Goal: Feedback & Contribution: Contribute content

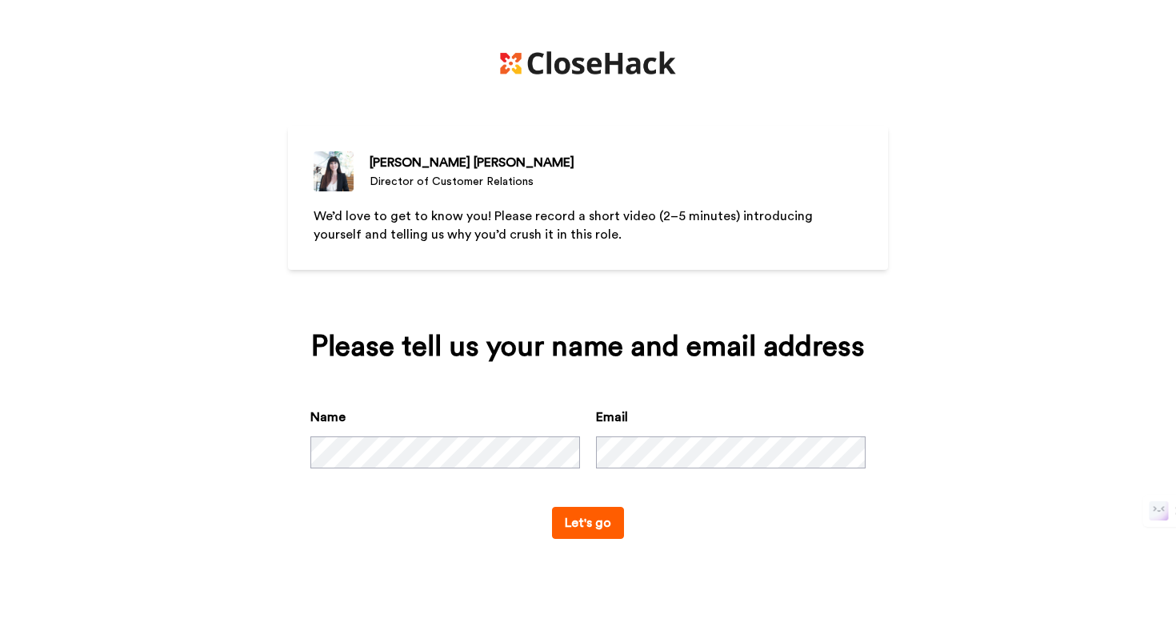
click at [631, 435] on div "Email" at bounding box center [731, 437] width 270 height 61
click at [603, 514] on button "Let's go" at bounding box center [588, 523] width 72 height 32
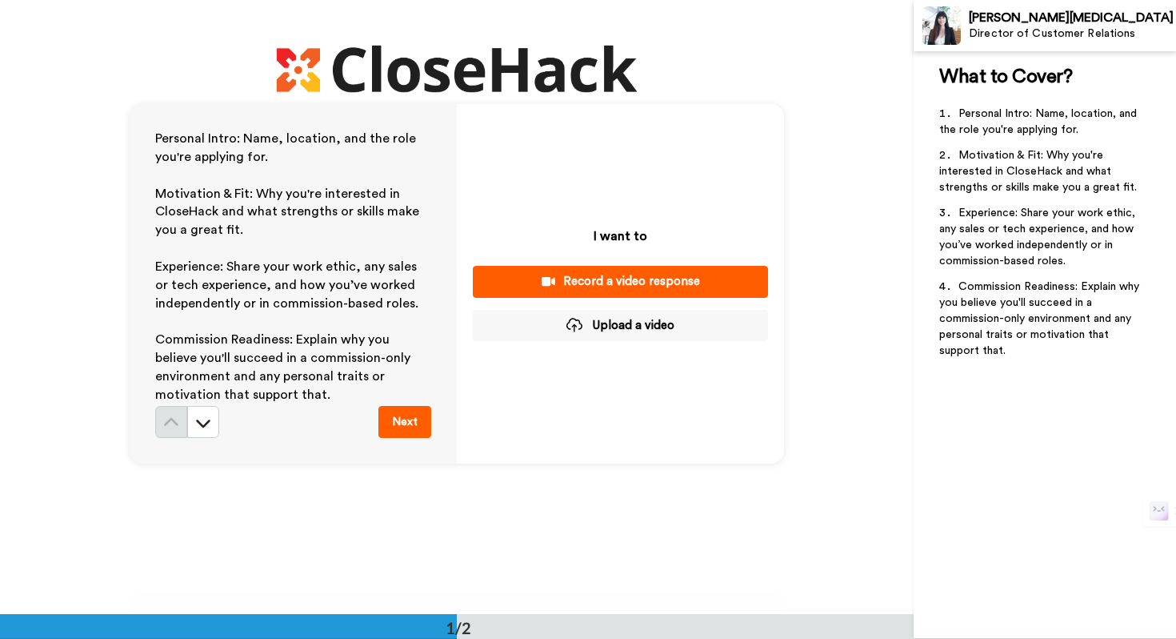
scroll to position [27, 0]
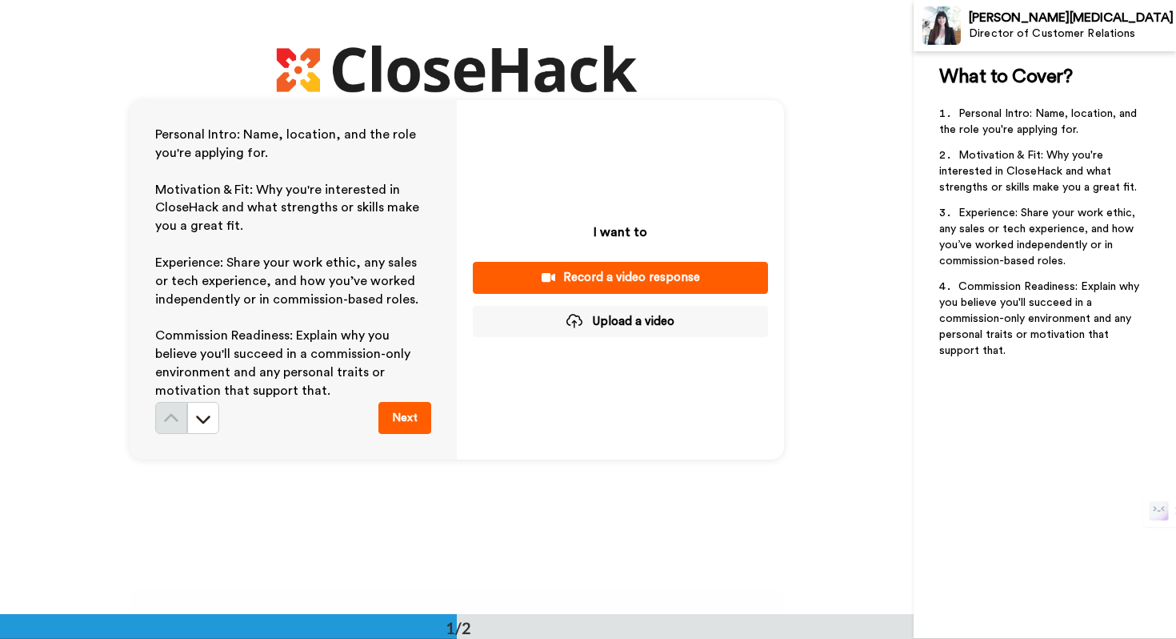
click at [506, 321] on button "Upload a video" at bounding box center [620, 321] width 295 height 31
click at [602, 265] on button "Record a video response" at bounding box center [620, 277] width 295 height 31
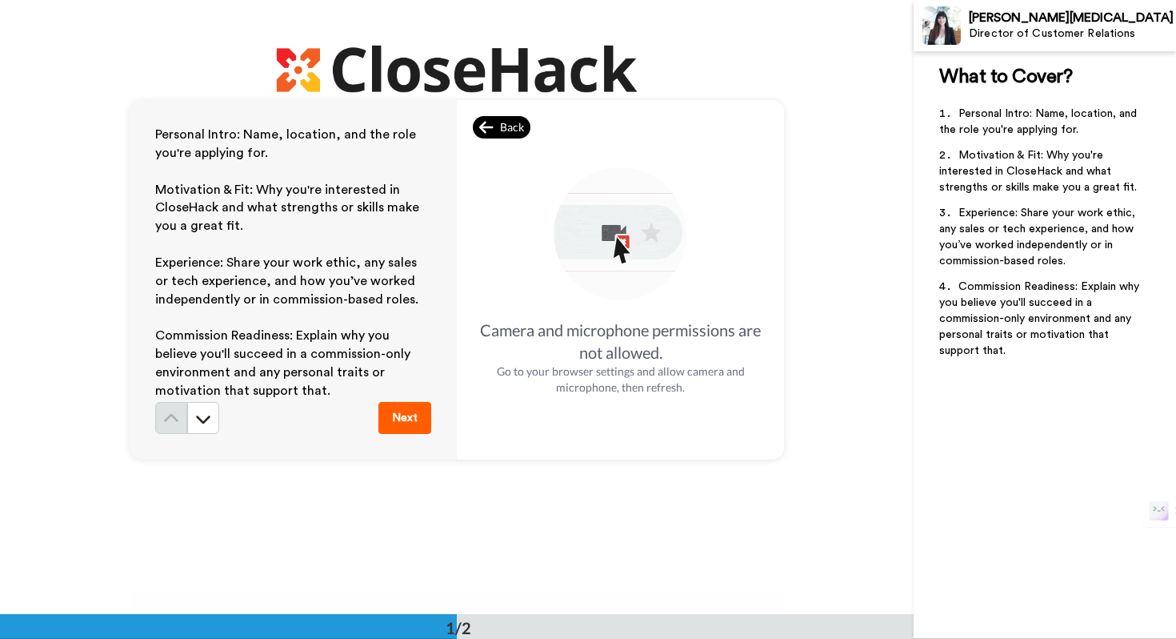
click at [479, 133] on div "Back" at bounding box center [502, 127] width 58 height 22
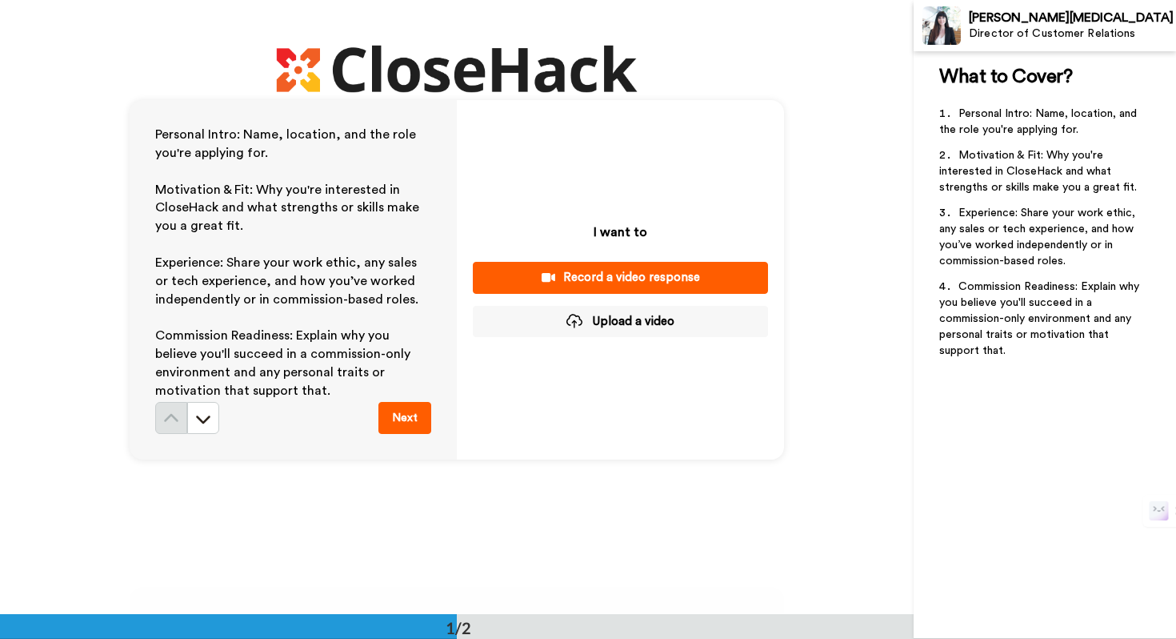
click at [594, 315] on button "Upload a video" at bounding box center [620, 321] width 295 height 31
click at [535, 328] on button "Upload a video" at bounding box center [620, 321] width 295 height 31
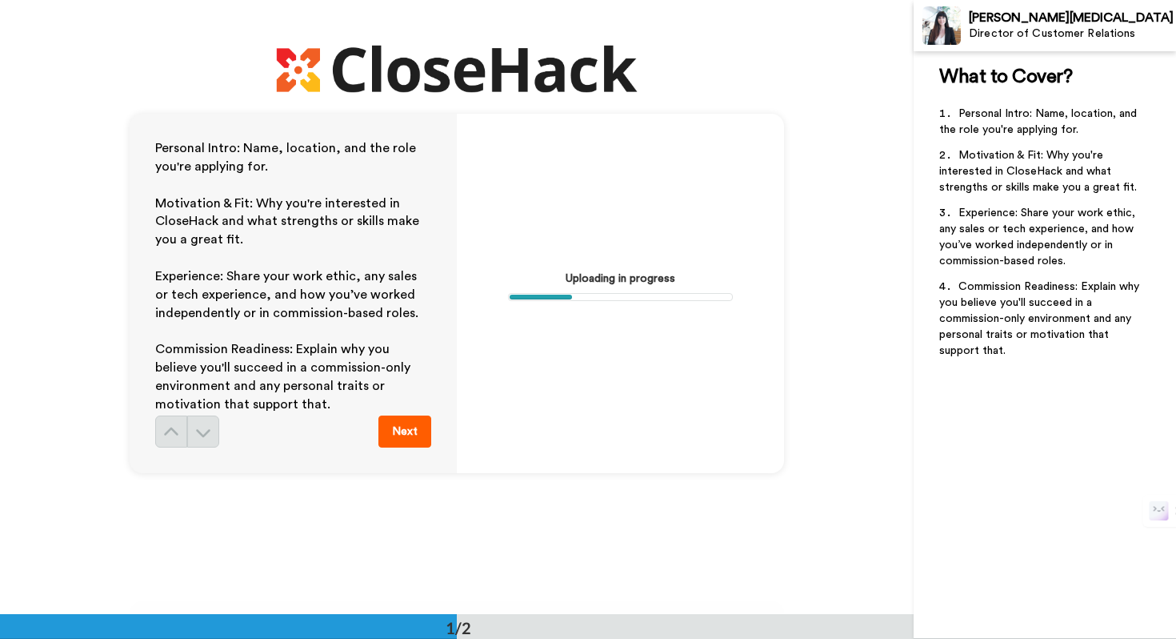
scroll to position [0, 0]
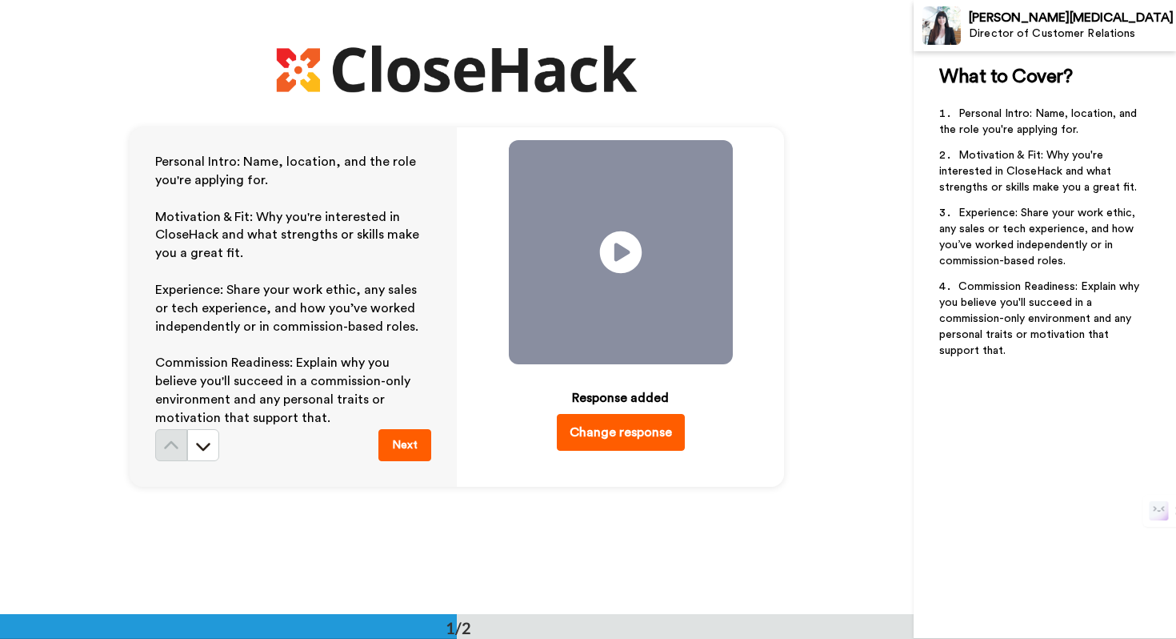
click at [615, 257] on icon "Play/Pause" at bounding box center [620, 252] width 42 height 76
click at [573, 252] on video at bounding box center [621, 252] width 224 height 224
click at [575, 275] on video at bounding box center [621, 252] width 224 height 224
click at [399, 435] on button "Next" at bounding box center [405, 445] width 53 height 32
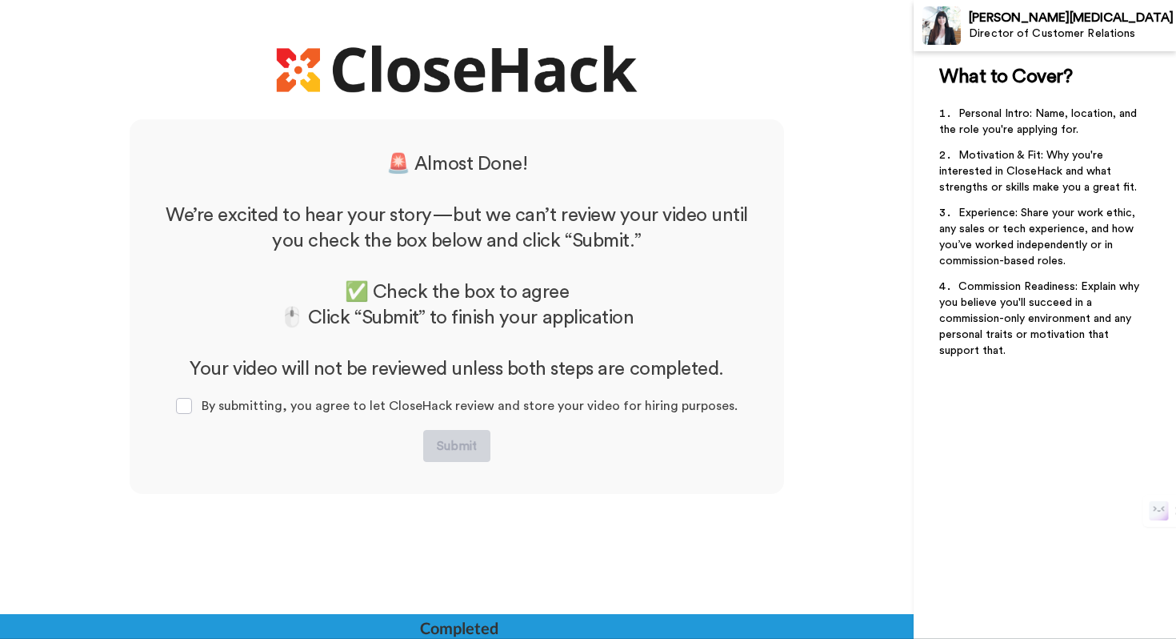
scroll to position [495, 0]
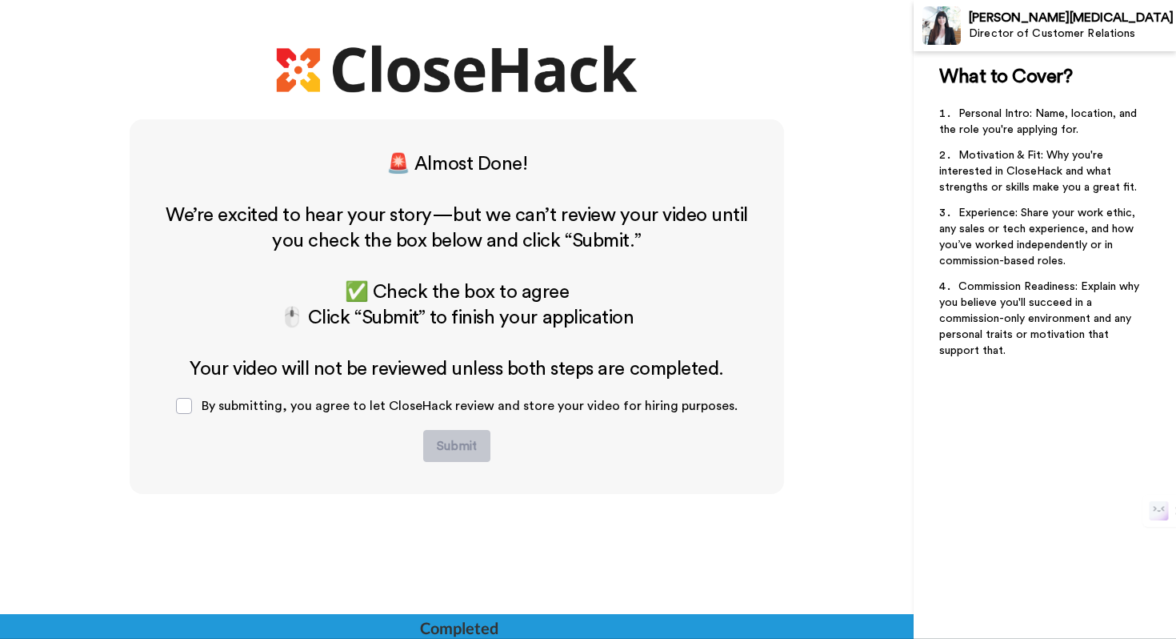
click at [311, 399] on span "By submitting, you agree to let CloseHack review and store your video for hirin…" at bounding box center [470, 405] width 536 height 13
click at [422, 407] on span "By submitting, you agree to let CloseHack review and store your video for hirin…" at bounding box center [470, 405] width 536 height 13
click at [186, 410] on span at bounding box center [184, 406] width 16 height 16
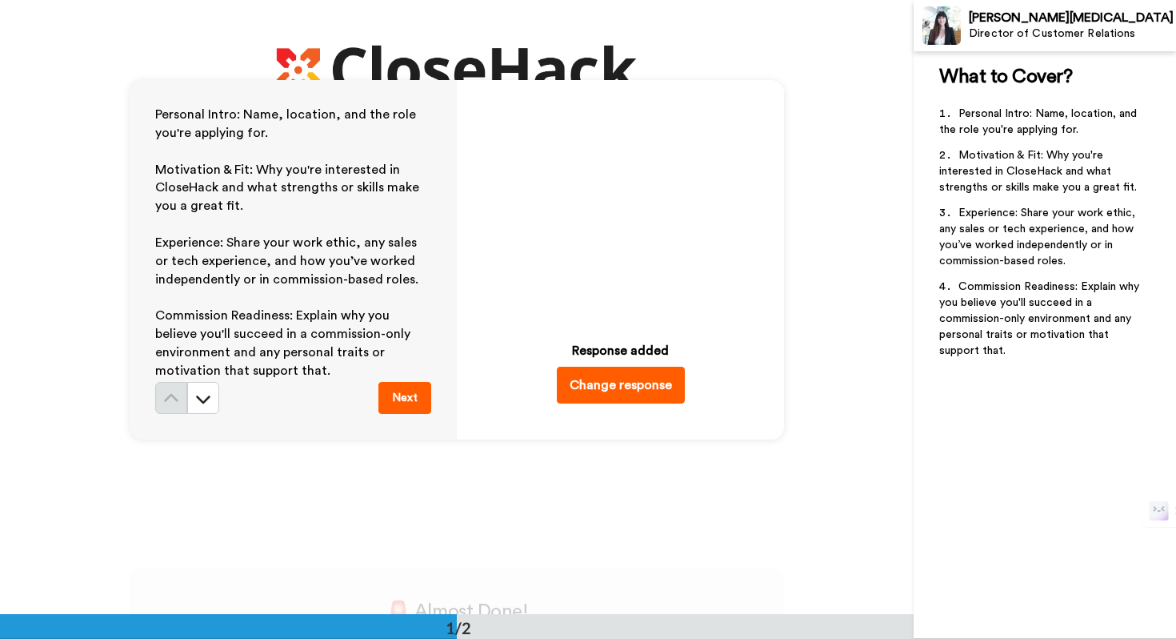
scroll to position [50, 0]
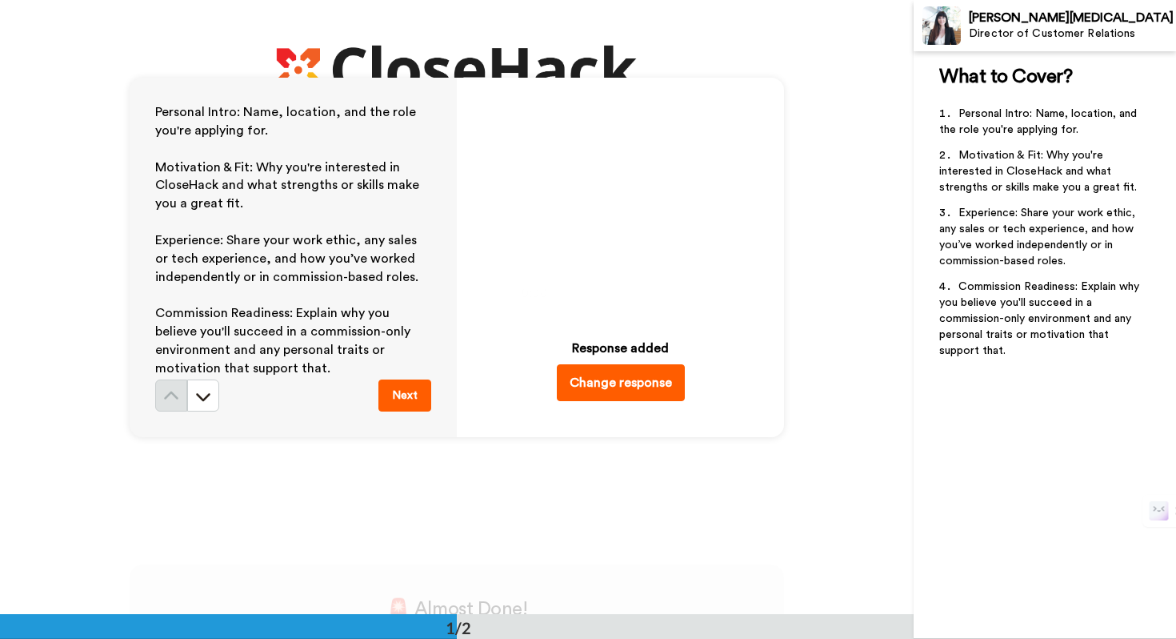
click at [656, 146] on video at bounding box center [621, 202] width 224 height 224
click at [403, 396] on button "Next" at bounding box center [405, 395] width 53 height 32
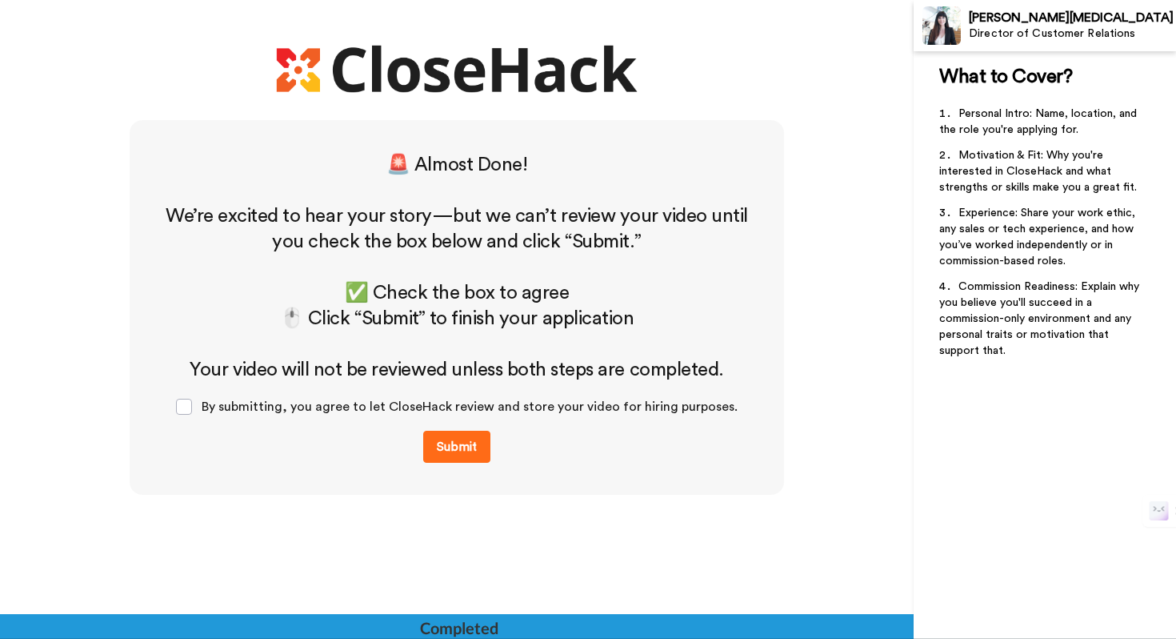
scroll to position [495, 0]
click at [437, 444] on button "Submit" at bounding box center [456, 446] width 67 height 32
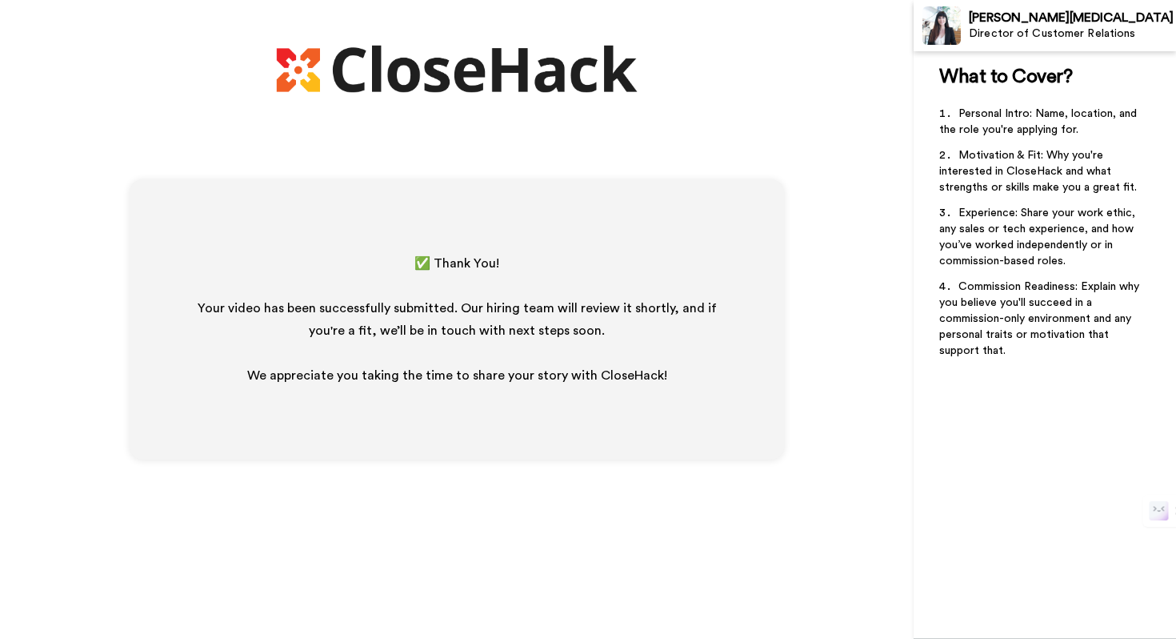
click at [564, 455] on div "✅ Thank You! ﻿ Your video has been successfully submitted. Our hiring team will…" at bounding box center [457, 319] width 655 height 280
